Goal: Find specific page/section: Find specific page/section

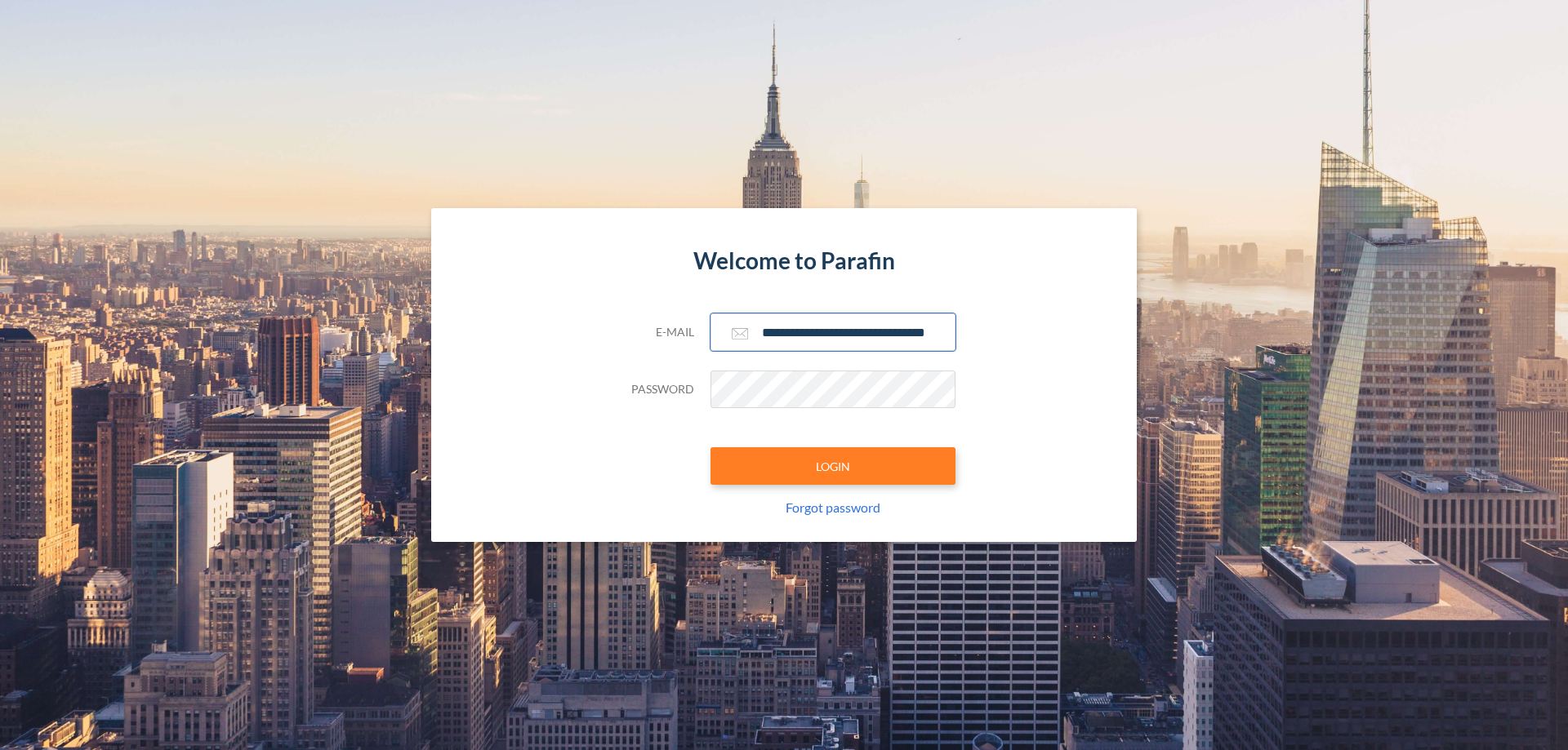
type input "**********"
click at [833, 466] on button "LOGIN" at bounding box center [833, 465] width 245 height 37
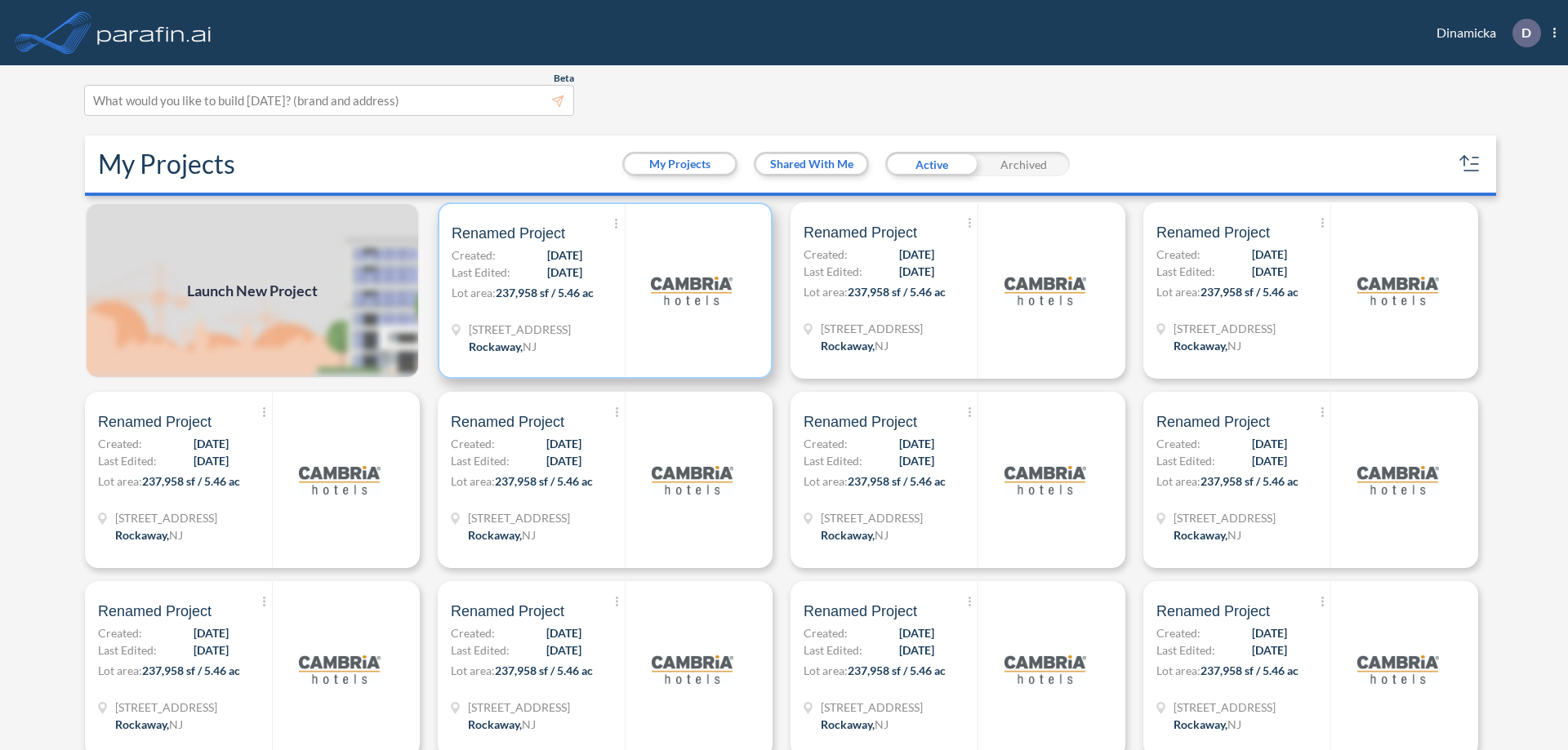
scroll to position [4, 0]
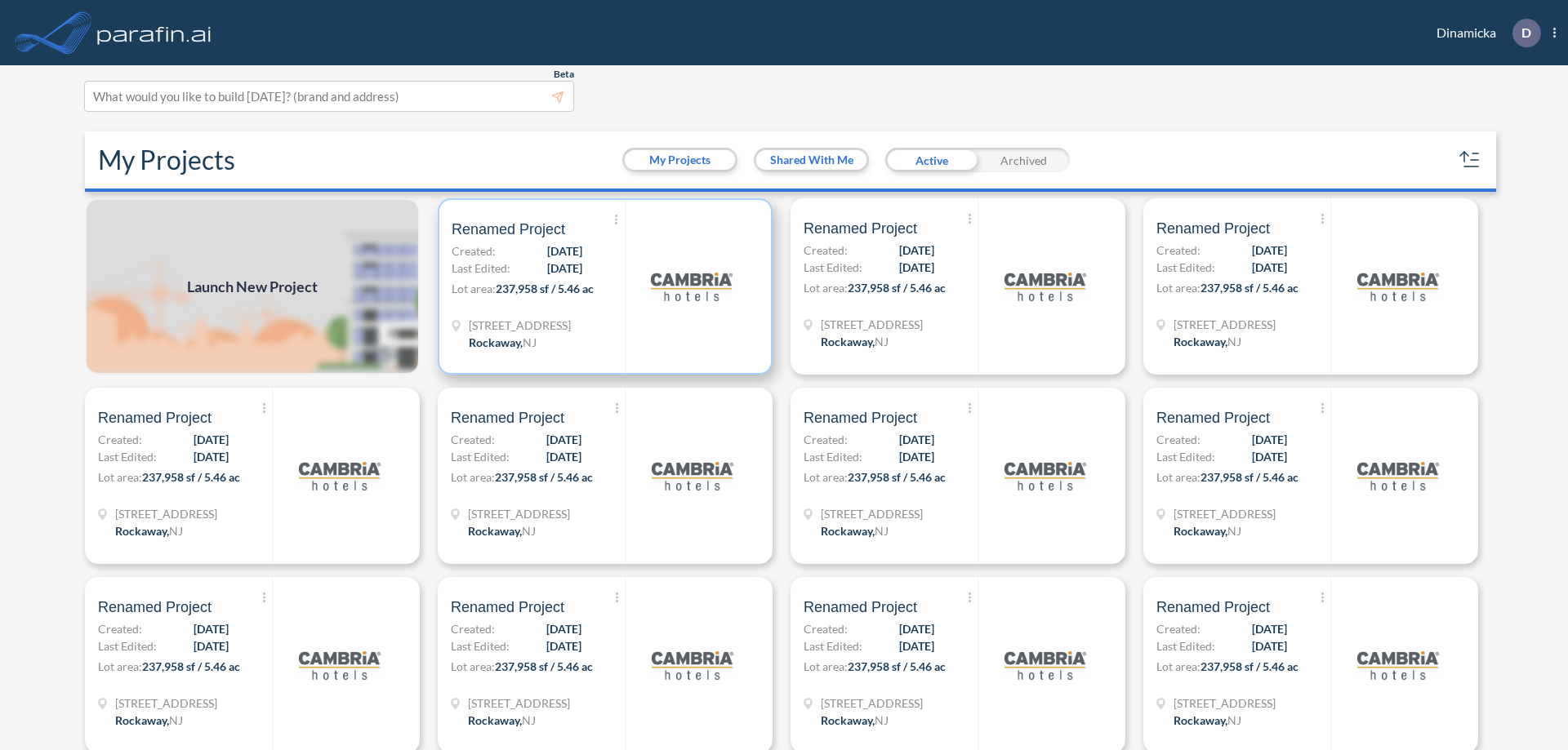
click at [602, 286] on p "Lot area: 237,958 sf / 5.46 ac" at bounding box center [538, 291] width 173 height 23
